Goal: Information Seeking & Learning: Learn about a topic

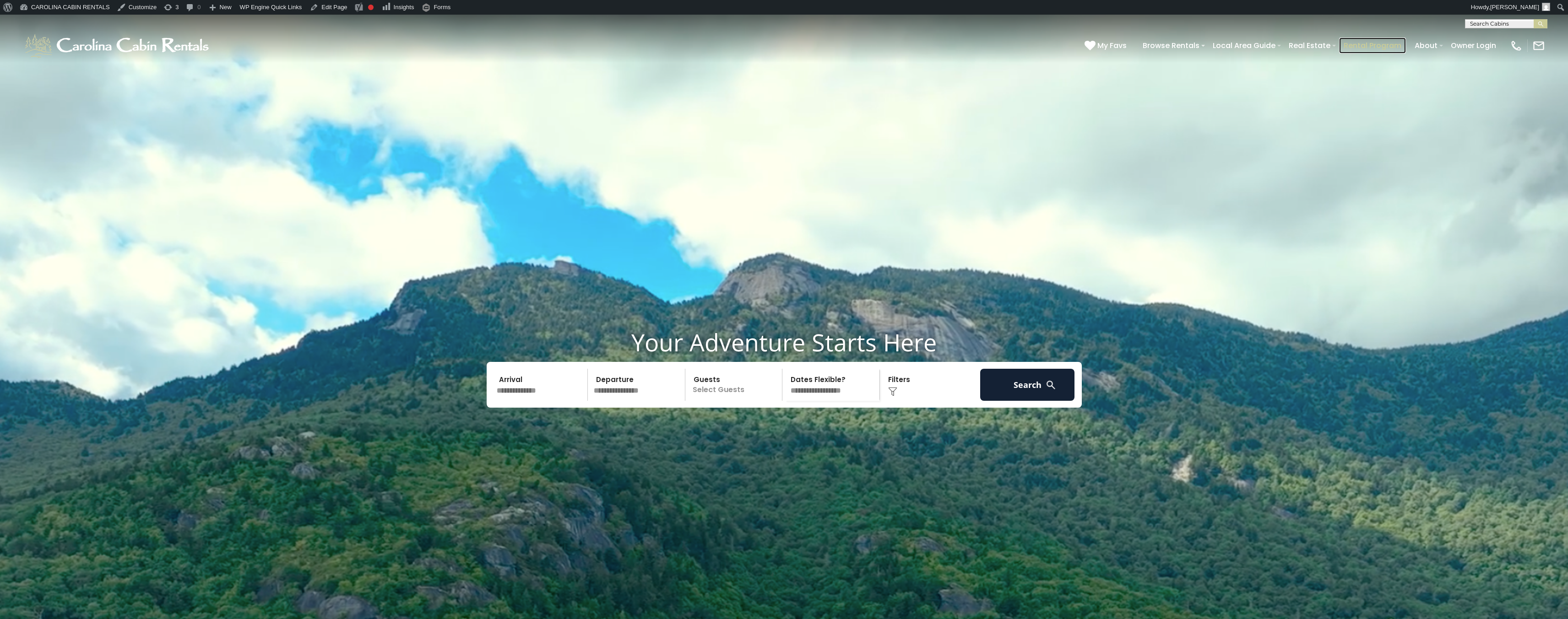
click at [1375, 44] on link "Rental Program" at bounding box center [1373, 45] width 67 height 16
